Goal: Task Accomplishment & Management: Complete application form

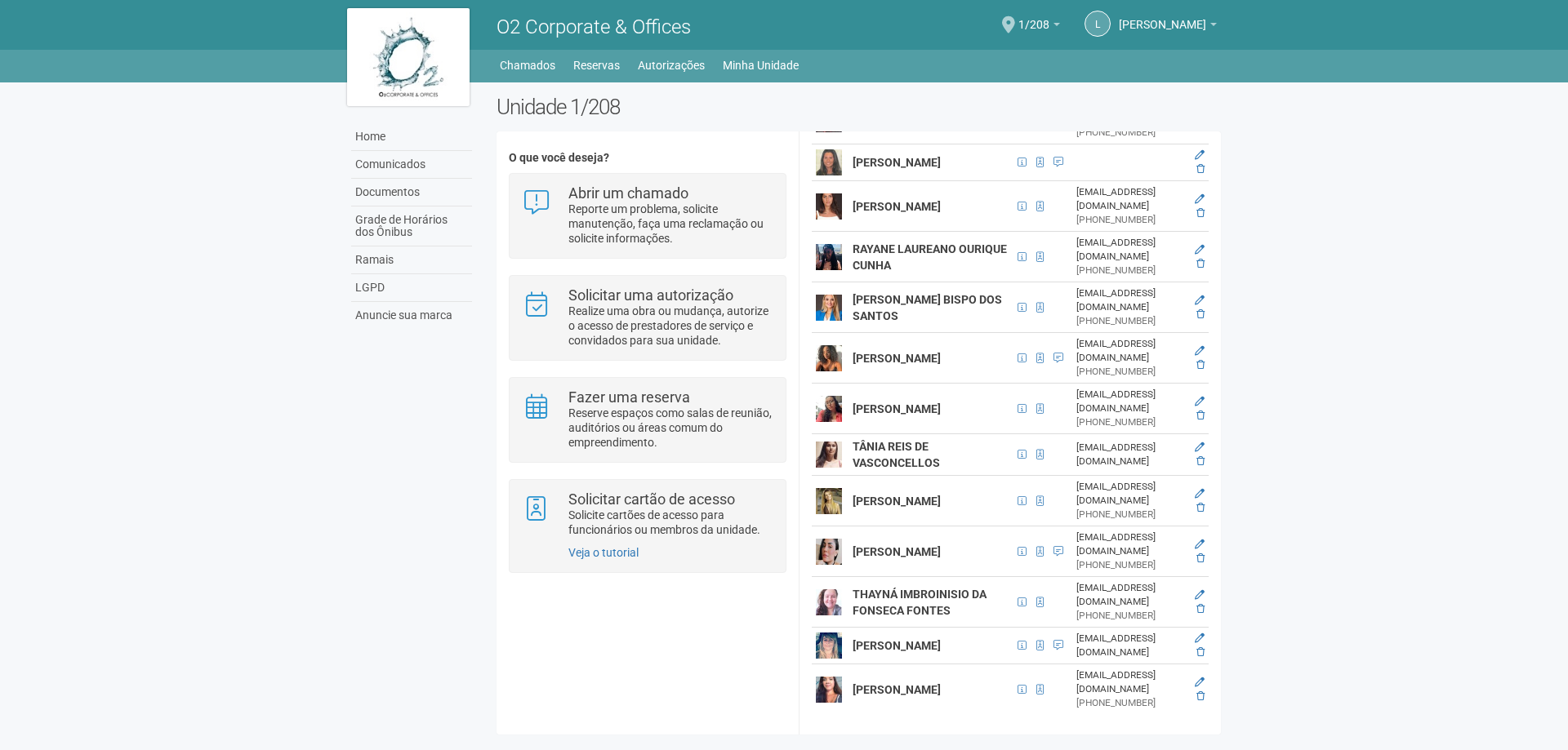
scroll to position [2122, 0]
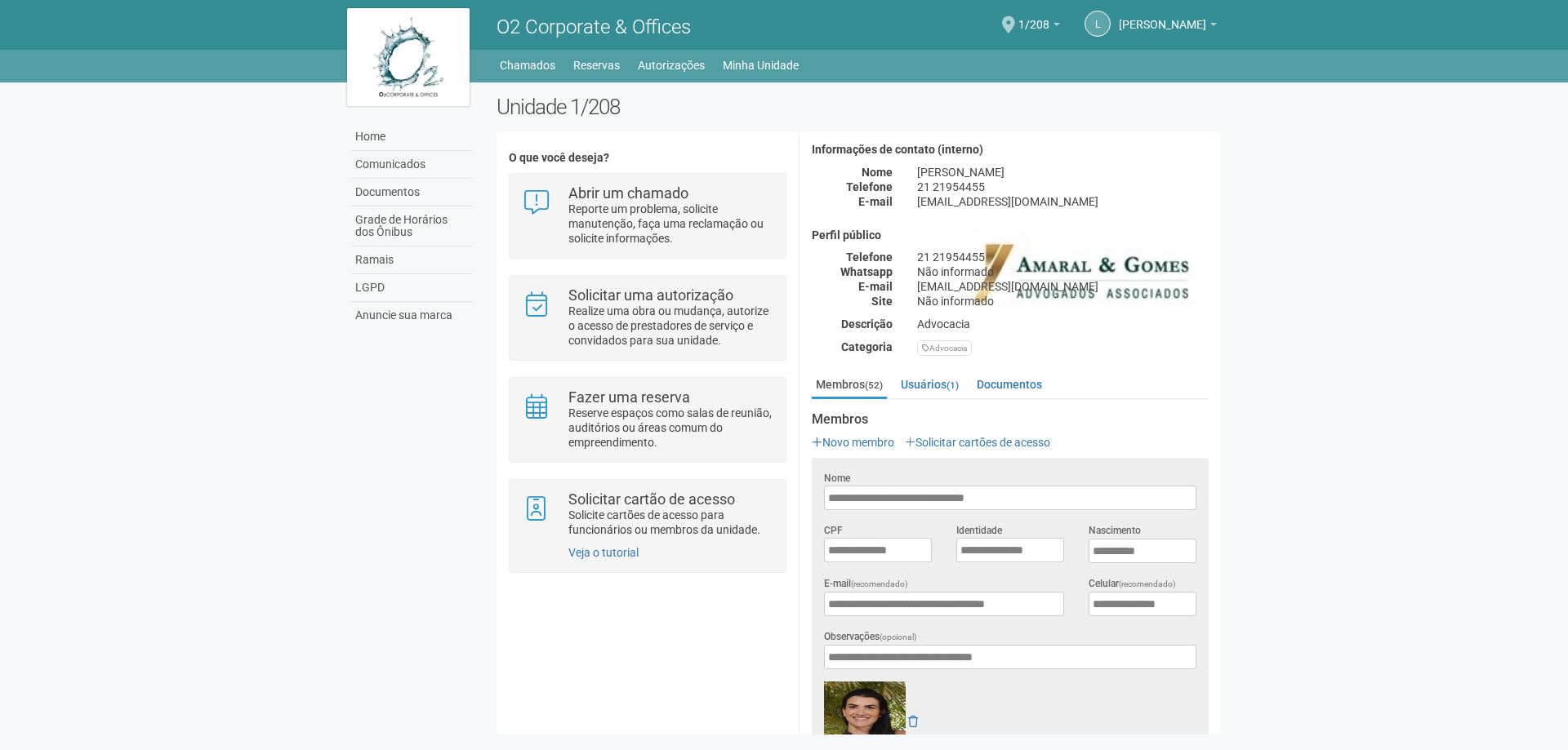
scroll to position [249, 0]
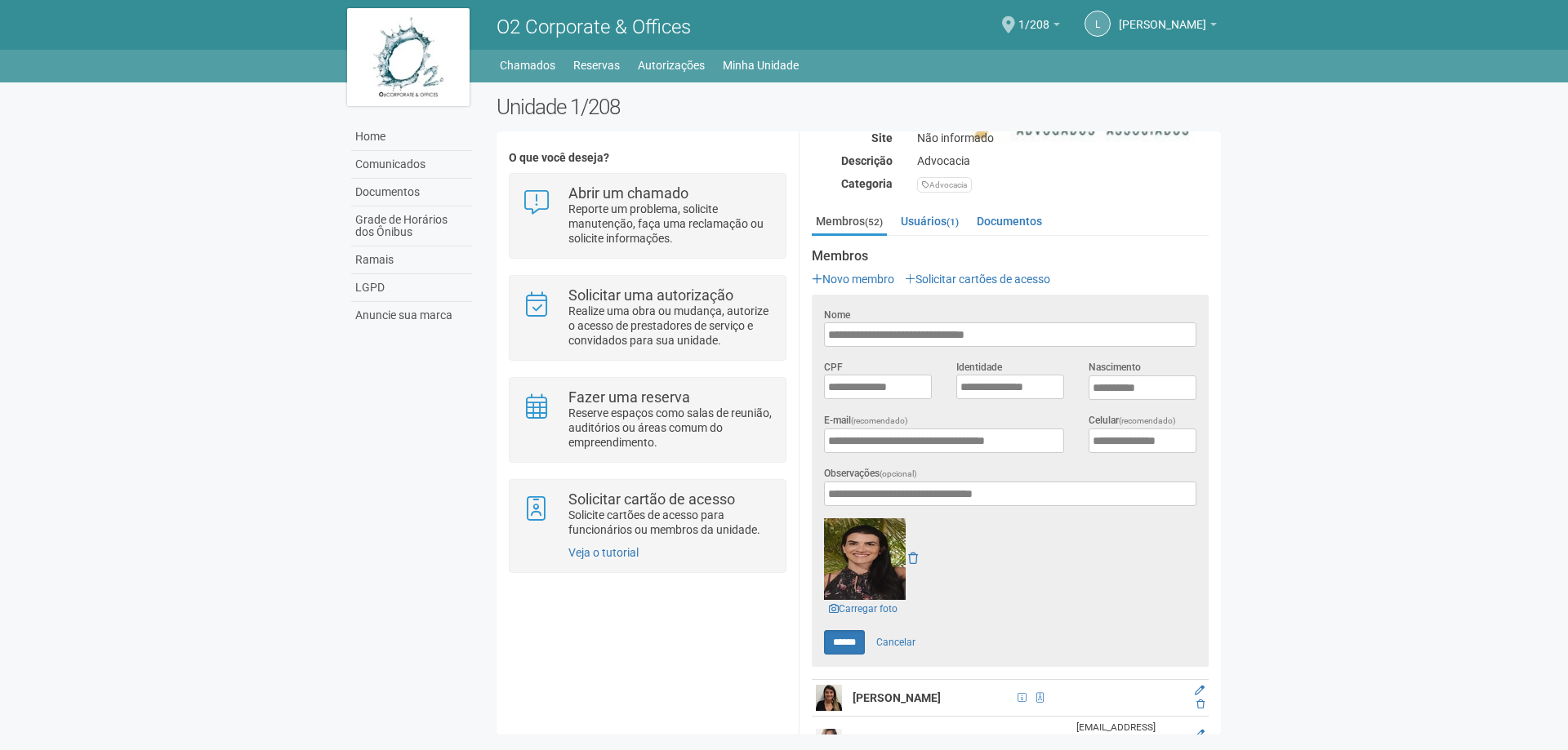
click at [872, 534] on img at bounding box center [864, 559] width 82 height 82
click at [867, 600] on link "Carregar foto" at bounding box center [862, 609] width 78 height 18
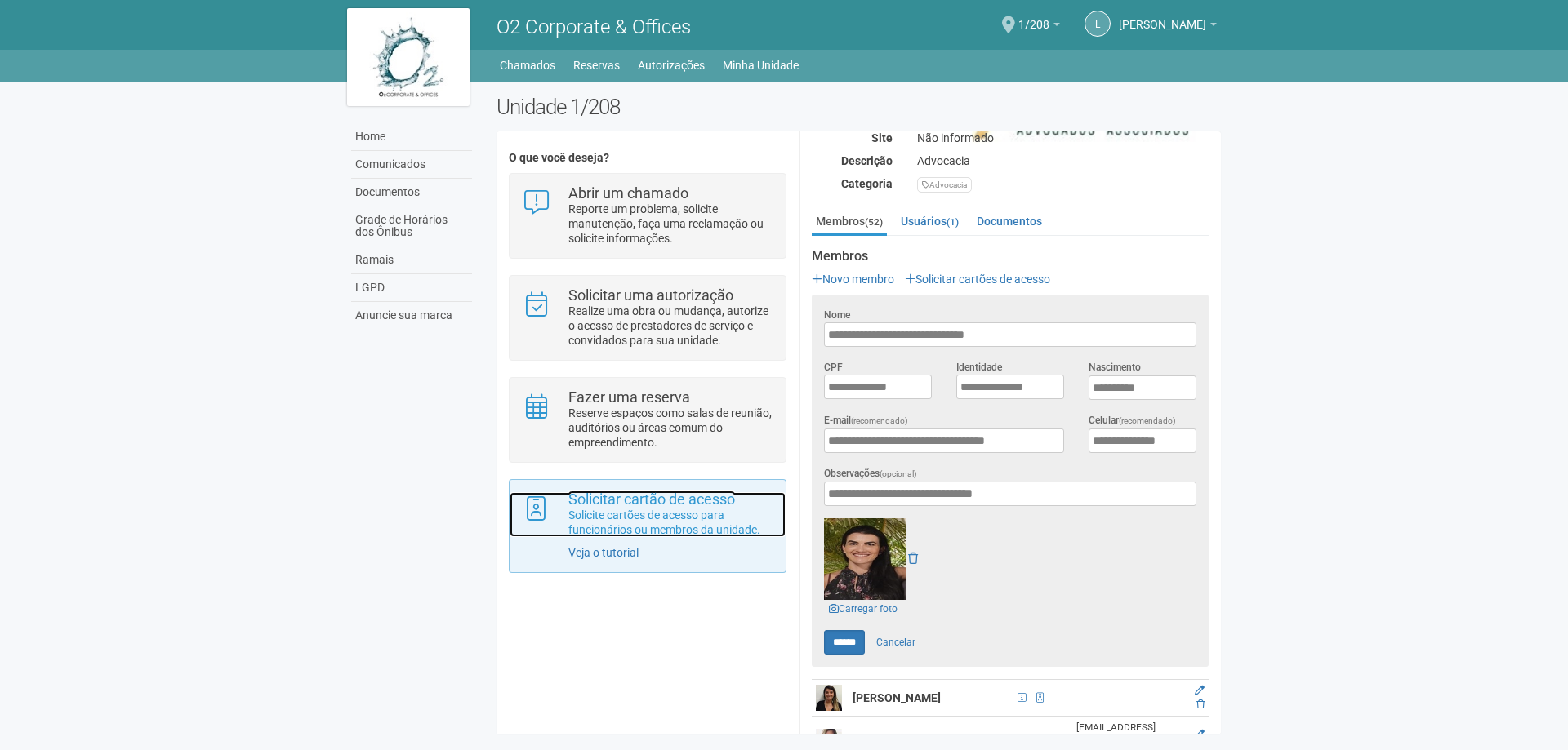
click at [655, 532] on p "Solicite cartões de acesso para funcionários ou membros da unidade." at bounding box center [671, 522] width 205 height 30
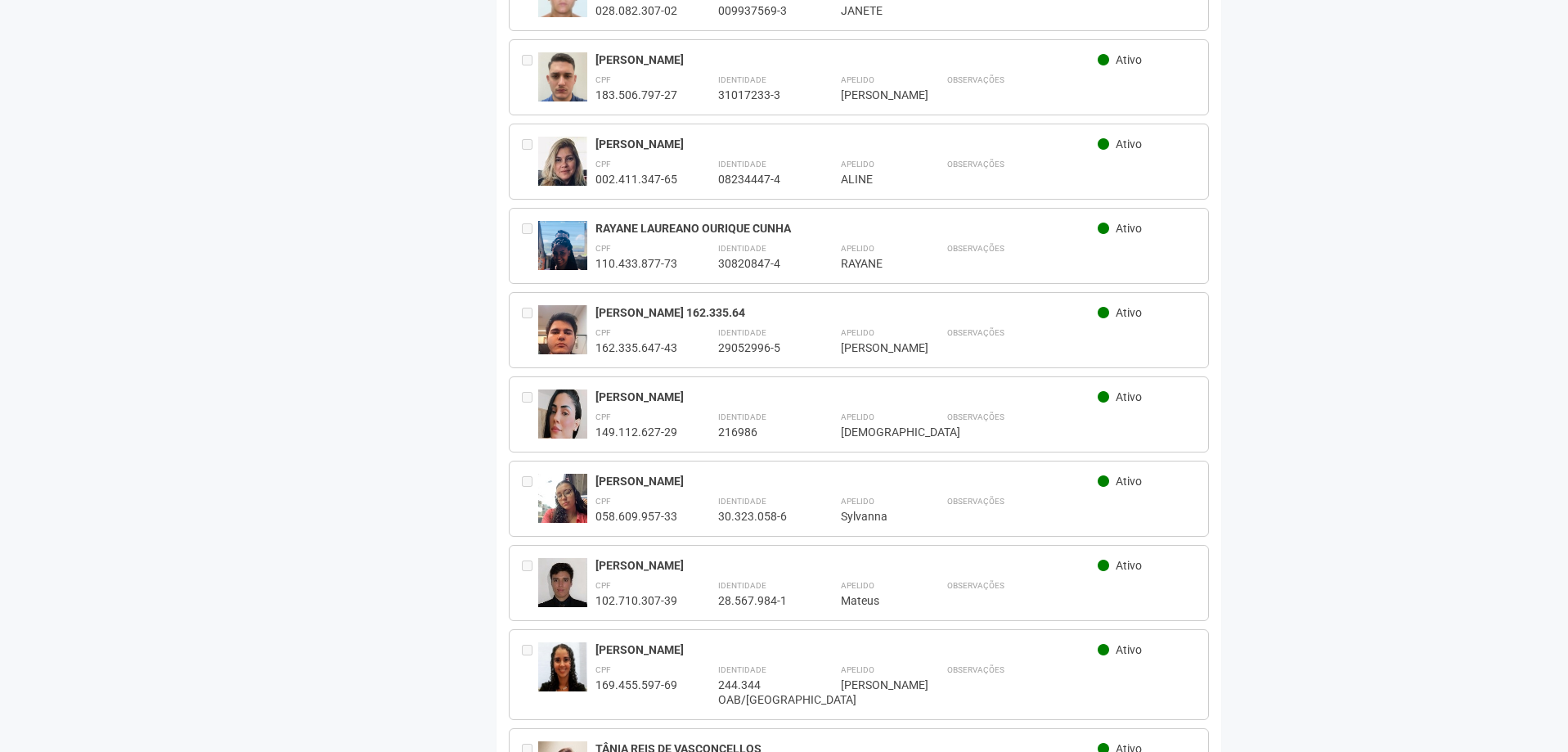
scroll to position [409, 0]
